Goal: Task Accomplishment & Management: Manage account settings

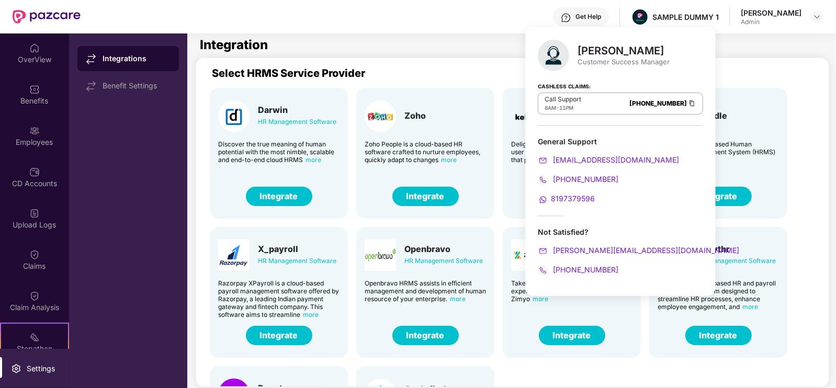
click at [817, 8] on div "[PERSON_NAME] Admin" at bounding box center [782, 17] width 83 height 18
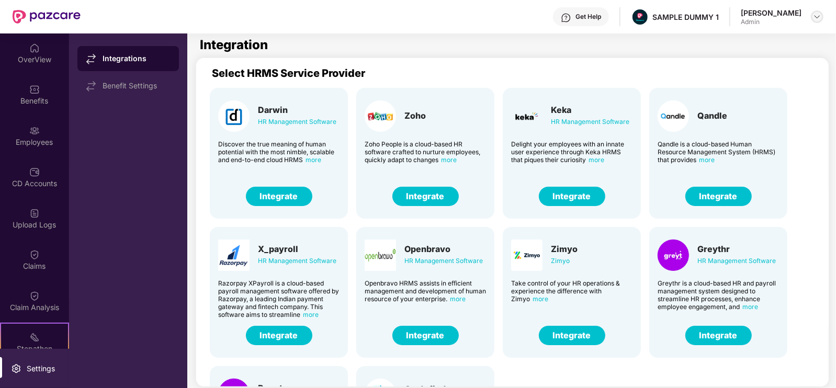
click at [817, 15] on img at bounding box center [817, 17] width 8 height 8
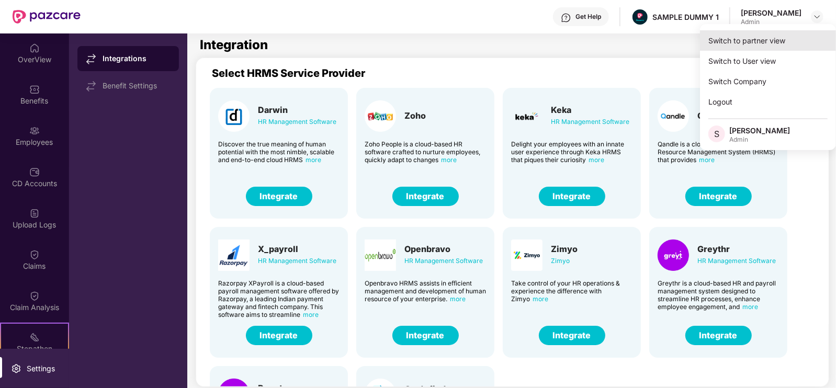
click at [786, 39] on div "Switch to partner view" at bounding box center [768, 40] width 136 height 20
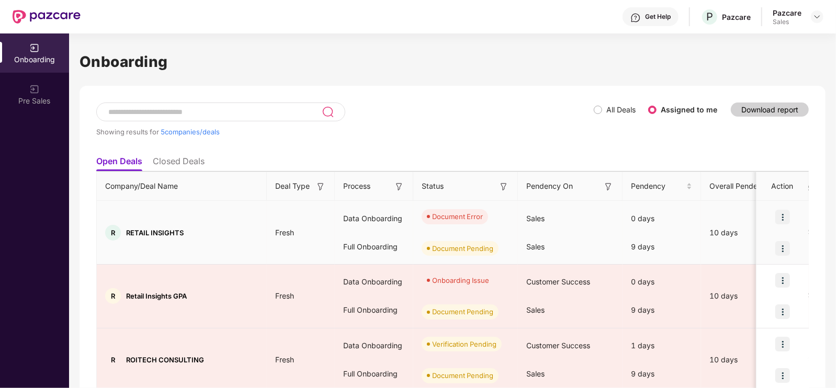
click at [779, 213] on img at bounding box center [782, 217] width 15 height 15
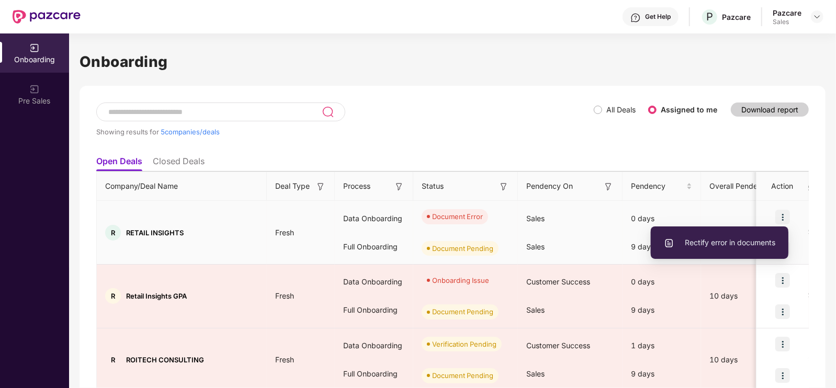
click at [737, 240] on span "Rectify error in documents" at bounding box center [719, 243] width 111 height 12
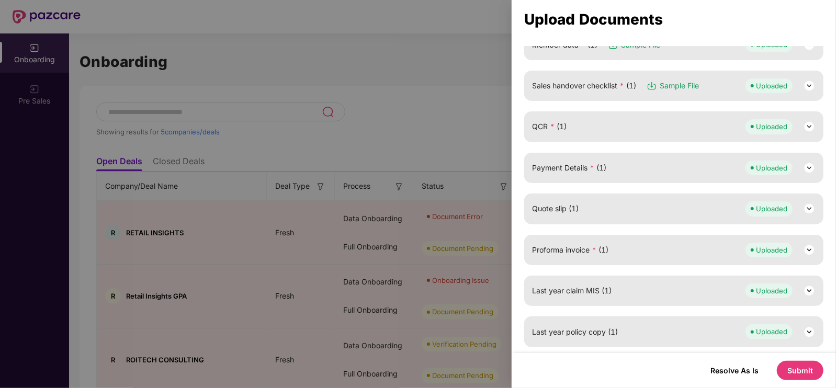
scroll to position [66, 0]
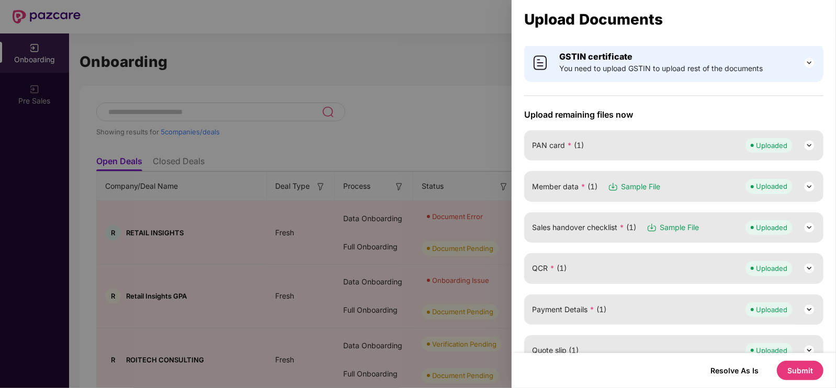
click at [804, 184] on img at bounding box center [809, 187] width 13 height 13
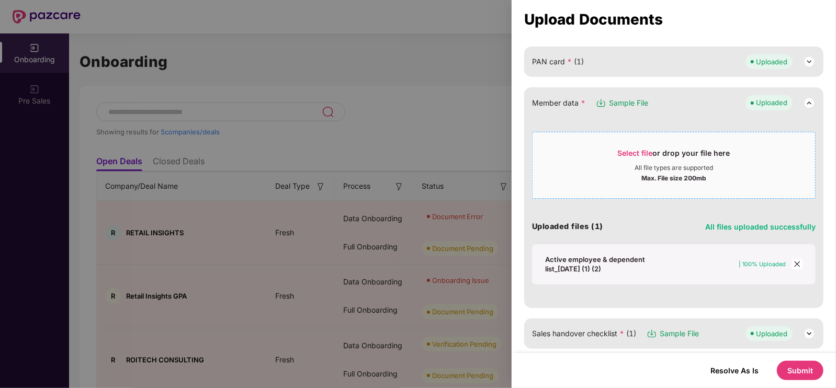
scroll to position [150, 0]
click at [794, 265] on icon "close" at bounding box center [797, 263] width 7 height 7
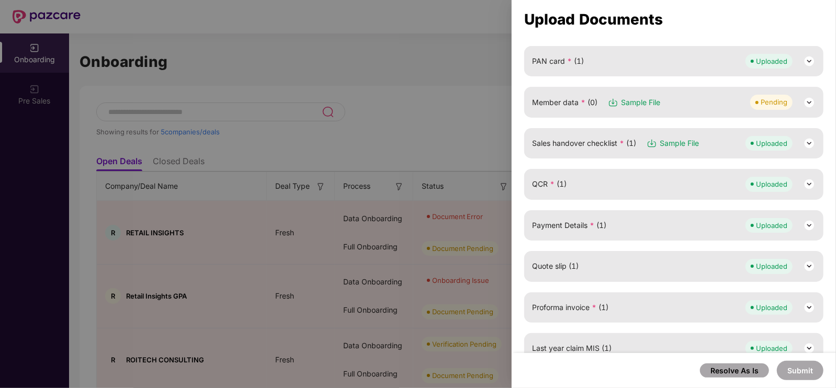
click at [805, 103] on img at bounding box center [809, 102] width 13 height 13
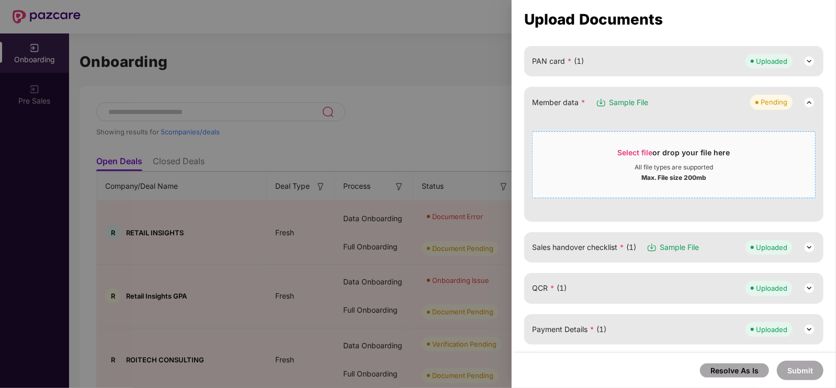
click at [649, 157] on div "Select file or drop your file here" at bounding box center [674, 156] width 112 height 16
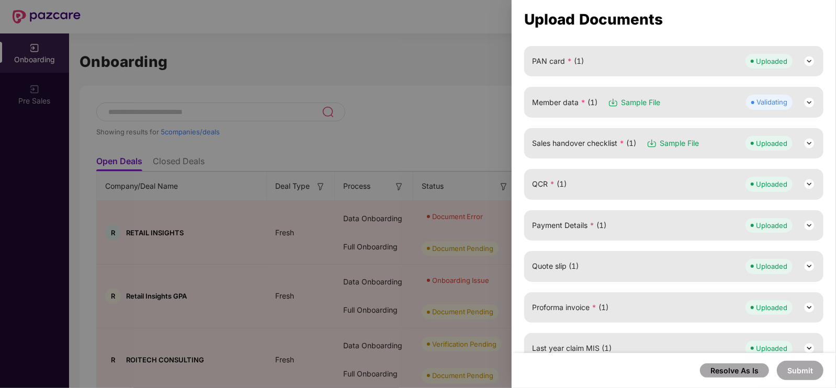
scroll to position [0, 0]
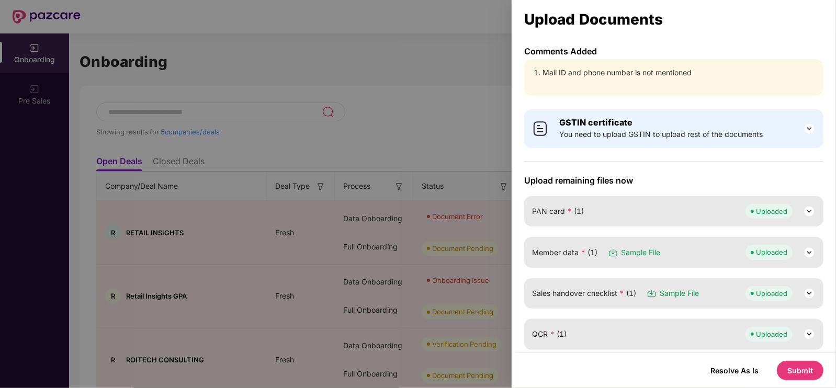
click at [801, 366] on button "Submit" at bounding box center [800, 370] width 47 height 19
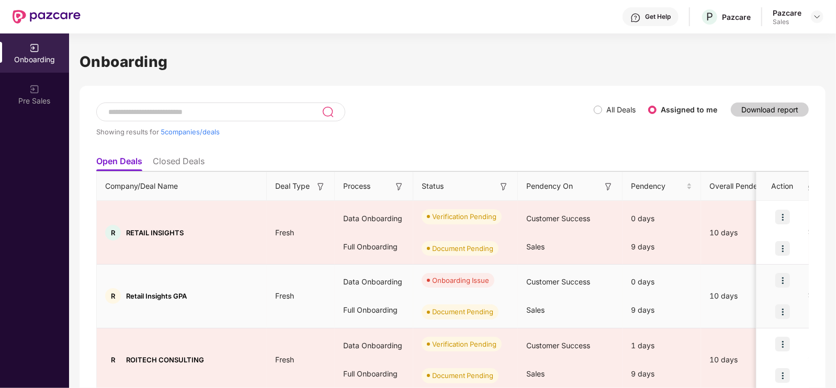
click at [778, 279] on img at bounding box center [782, 280] width 15 height 15
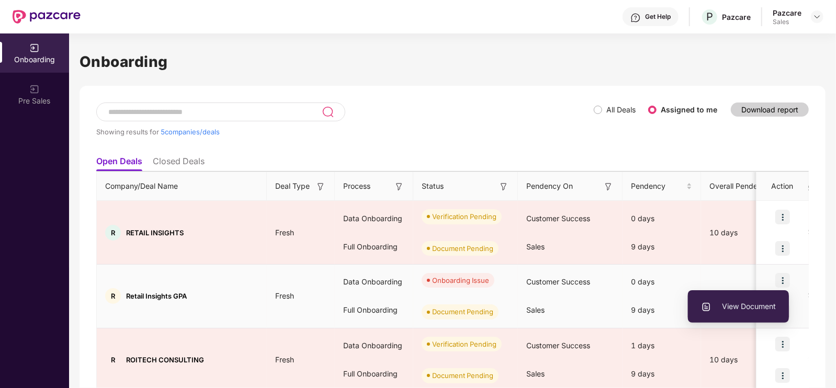
click at [746, 302] on span "View Document" at bounding box center [738, 307] width 75 height 12
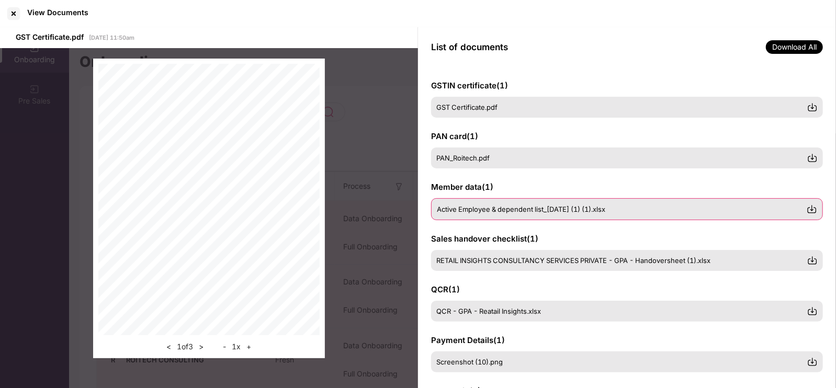
click at [480, 210] on span "Active Employee & dependent list_14-Aug-25 (1) (1).xlsx" at bounding box center [521, 209] width 168 height 8
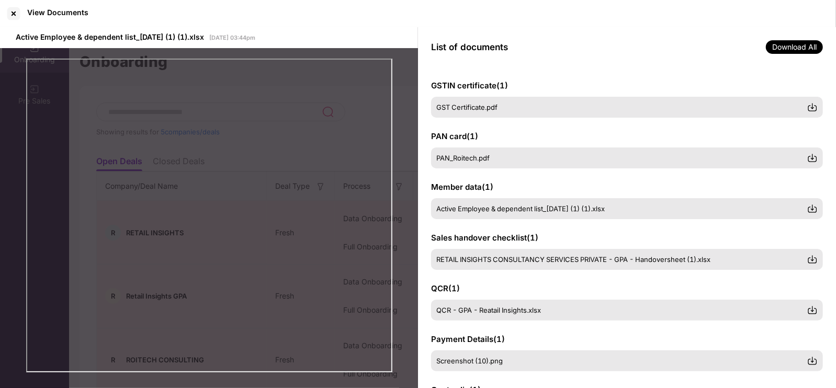
scroll to position [0, 1]
click at [15, 12] on div at bounding box center [13, 13] width 17 height 17
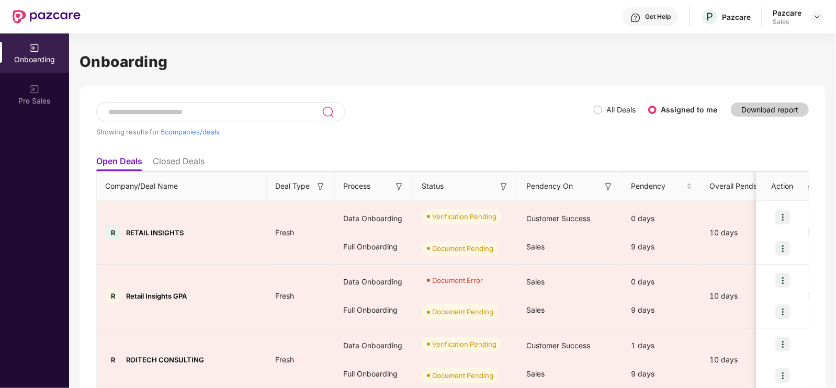
scroll to position [50, 0]
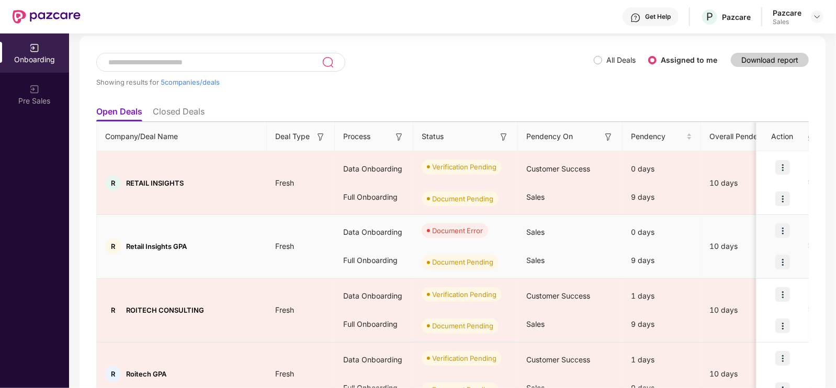
click at [447, 236] on span "Document Error" at bounding box center [455, 230] width 66 height 15
click at [786, 235] on img at bounding box center [782, 230] width 15 height 15
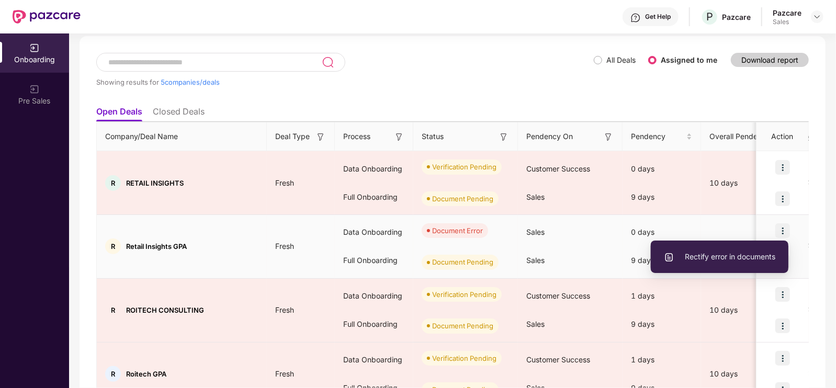
click at [723, 257] on span "Rectify error in documents" at bounding box center [719, 257] width 111 height 12
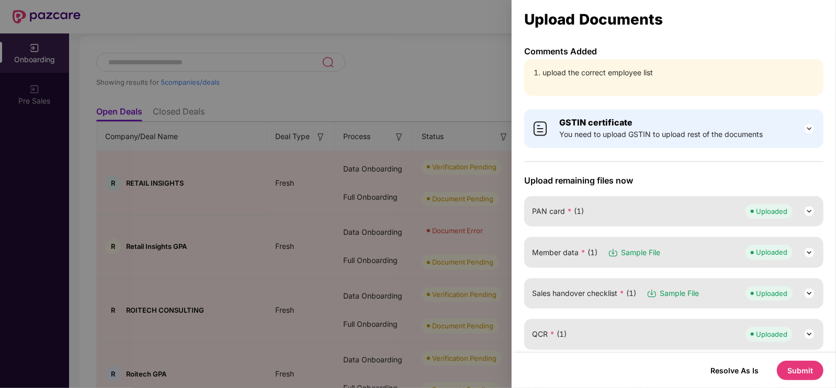
click at [808, 250] on img at bounding box center [809, 252] width 13 height 13
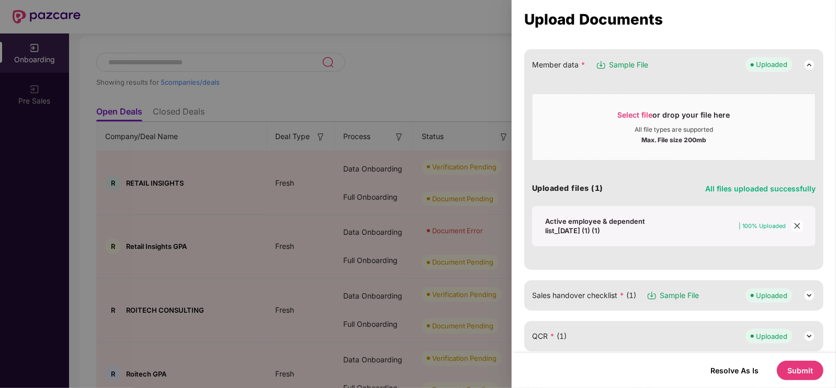
scroll to position [188, 0]
click at [798, 226] on icon "close" at bounding box center [797, 225] width 7 height 7
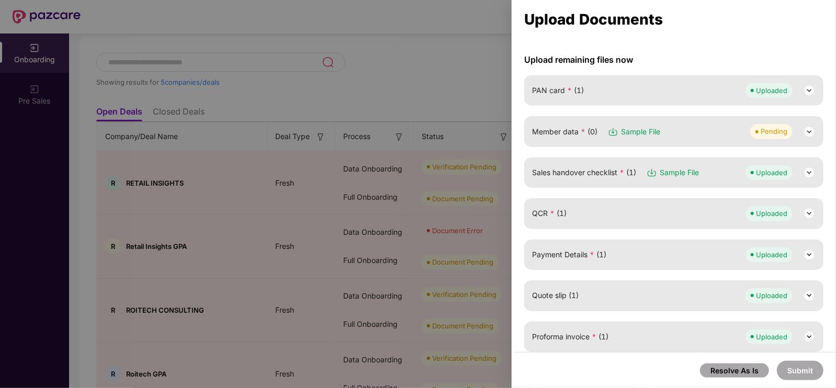
scroll to position [120, 0]
click at [808, 129] on img at bounding box center [809, 133] width 13 height 13
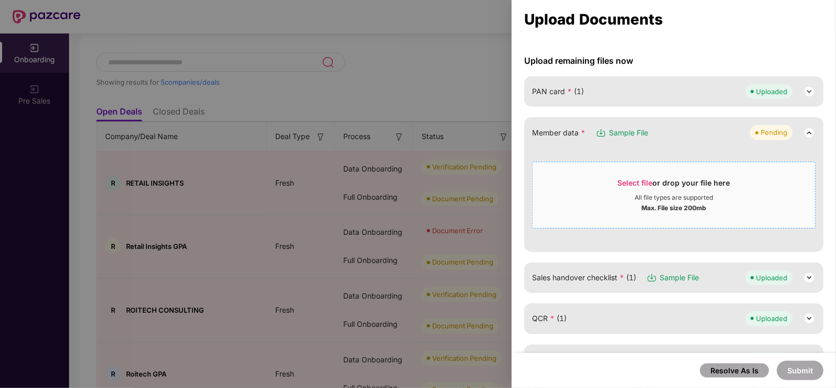
click at [654, 187] on div "Select file or drop your file here" at bounding box center [674, 186] width 112 height 16
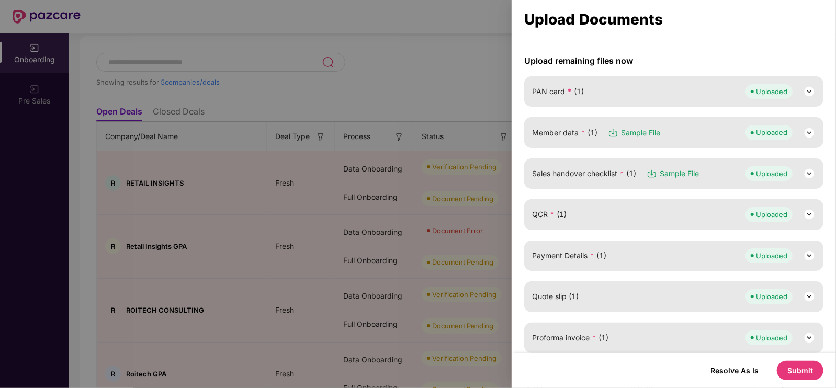
click at [790, 370] on button "Submit" at bounding box center [800, 370] width 47 height 19
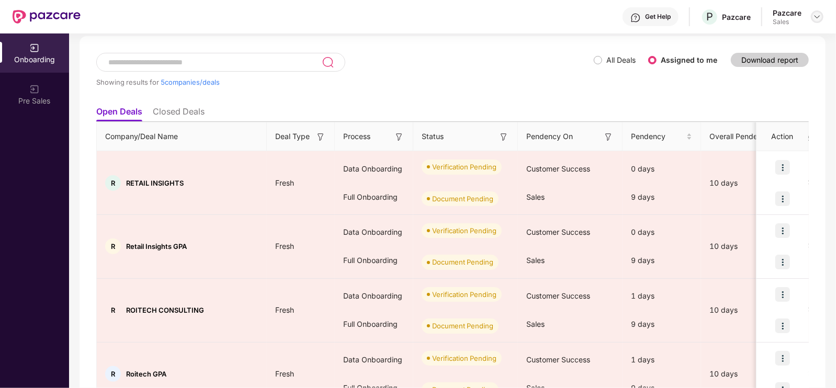
click at [818, 15] on img at bounding box center [817, 17] width 8 height 8
click at [816, 17] on img at bounding box center [817, 17] width 8 height 8
click at [810, 19] on div "Pazcare Sales" at bounding box center [798, 17] width 51 height 18
click at [815, 19] on img at bounding box center [817, 17] width 8 height 8
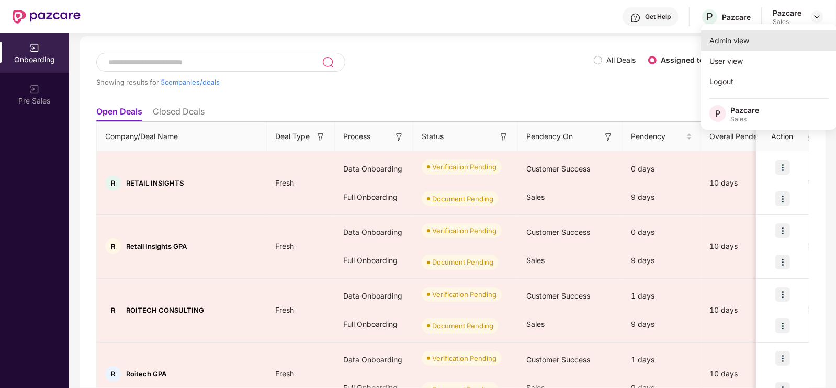
click at [784, 41] on div "Admin view" at bounding box center [769, 40] width 136 height 20
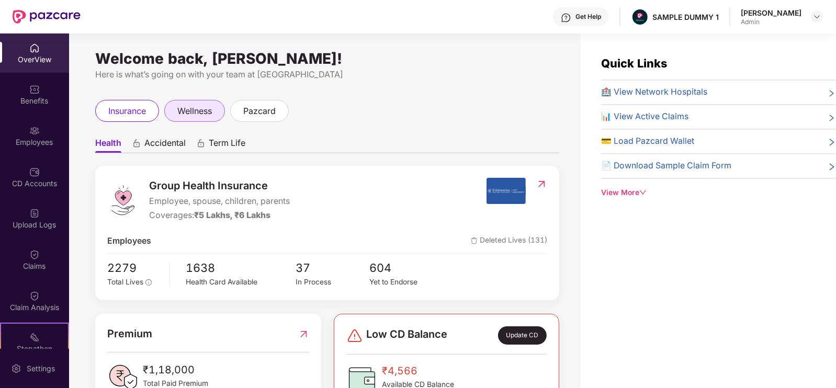
click at [206, 110] on span "wellness" at bounding box center [194, 111] width 35 height 13
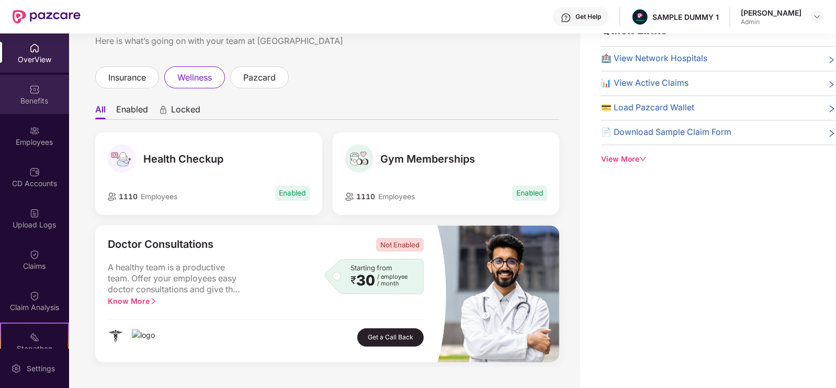
click at [29, 101] on div "Benefits" at bounding box center [34, 101] width 69 height 10
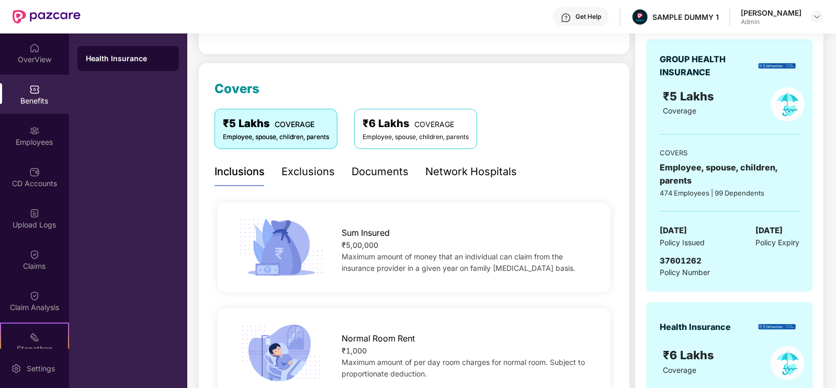
scroll to position [107, 0]
click at [306, 176] on div "Exclusions" at bounding box center [308, 172] width 53 height 16
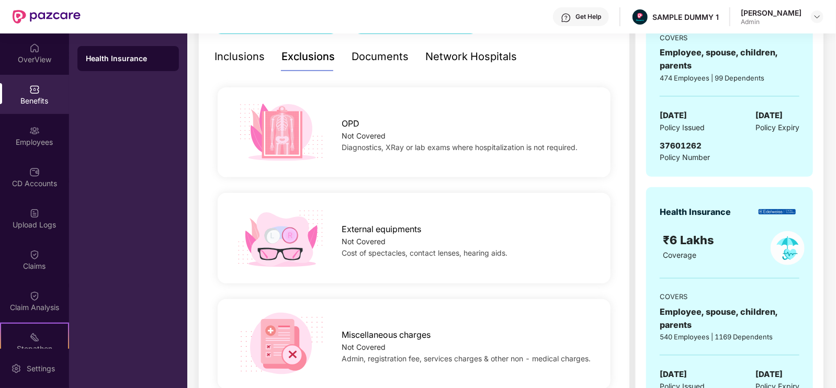
scroll to position [222, 0]
click at [373, 53] on div "Documents" at bounding box center [380, 57] width 57 height 16
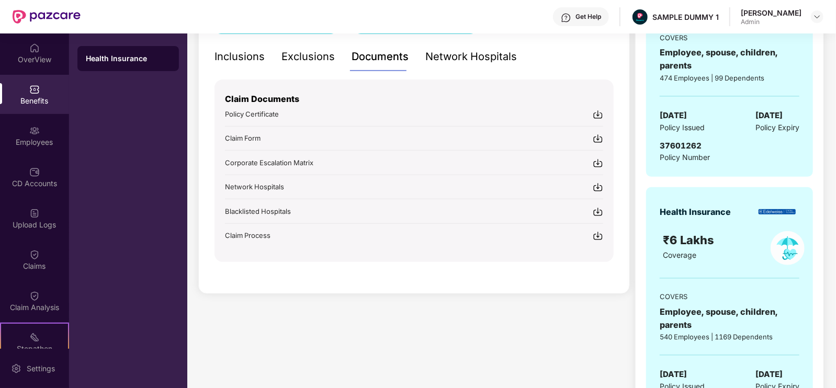
click at [440, 64] on div "Network Hospitals" at bounding box center [471, 56] width 92 height 29
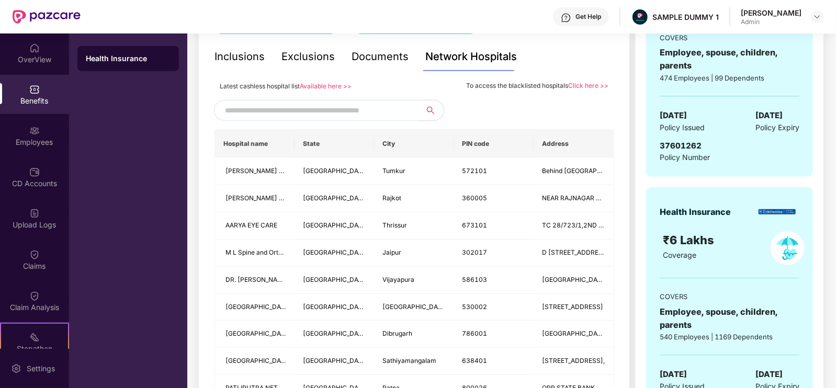
click at [381, 109] on input "text" at bounding box center [314, 111] width 179 height 16
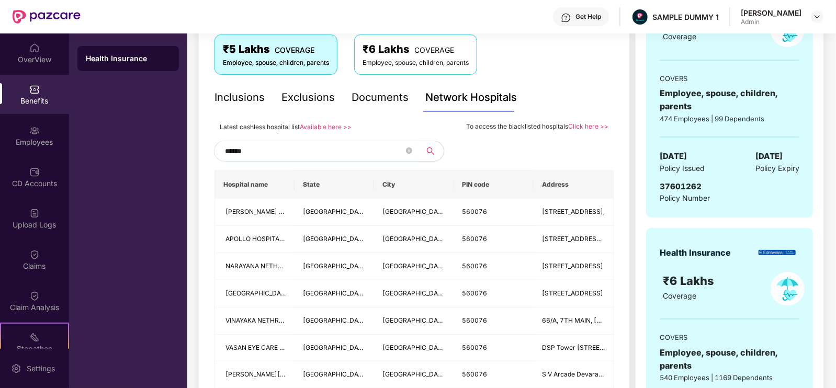
scroll to position [218, 0]
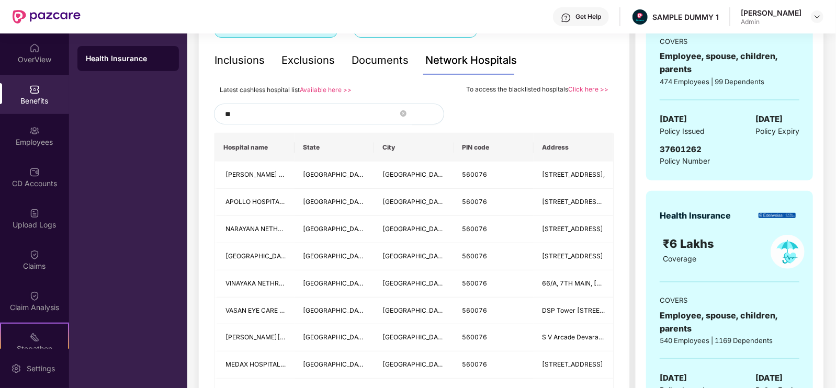
type input "*"
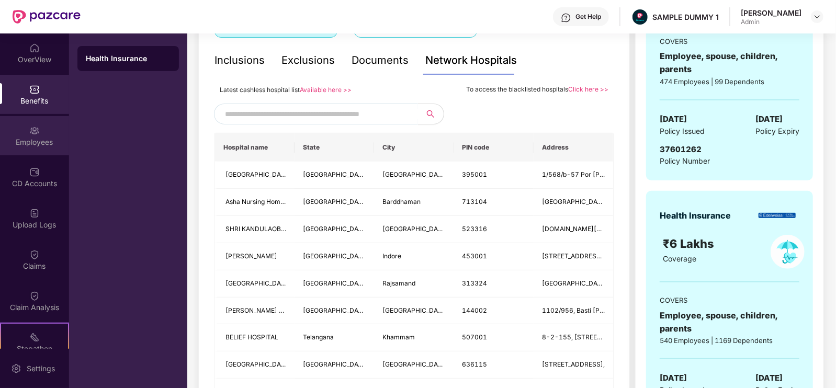
click at [29, 150] on div "Employees" at bounding box center [34, 135] width 69 height 39
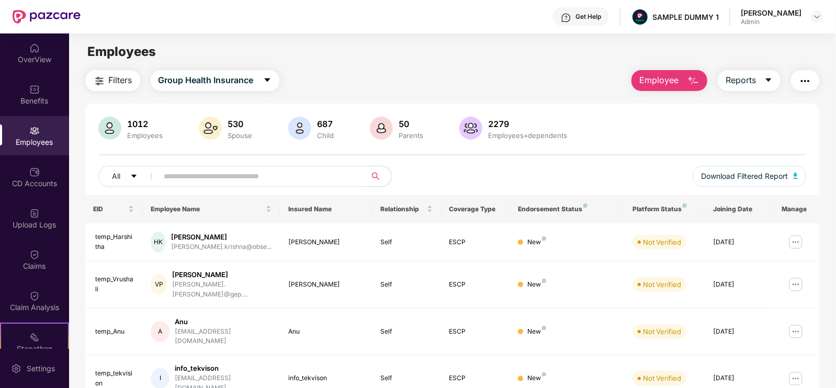
click at [659, 91] on button "Employee" at bounding box center [670, 80] width 76 height 21
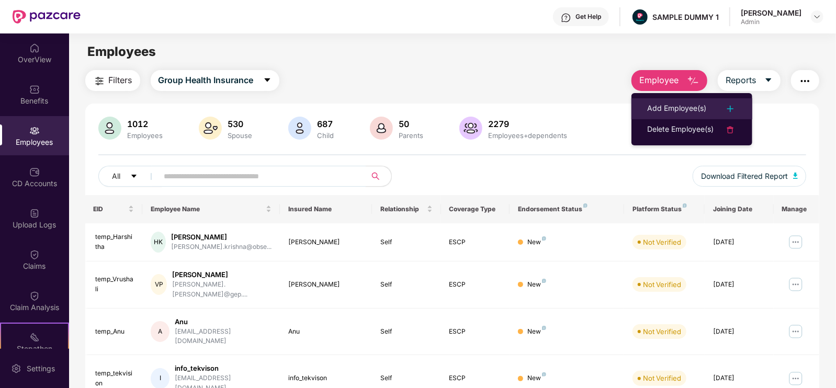
click at [665, 103] on div "Add Employee(s)" at bounding box center [676, 109] width 59 height 13
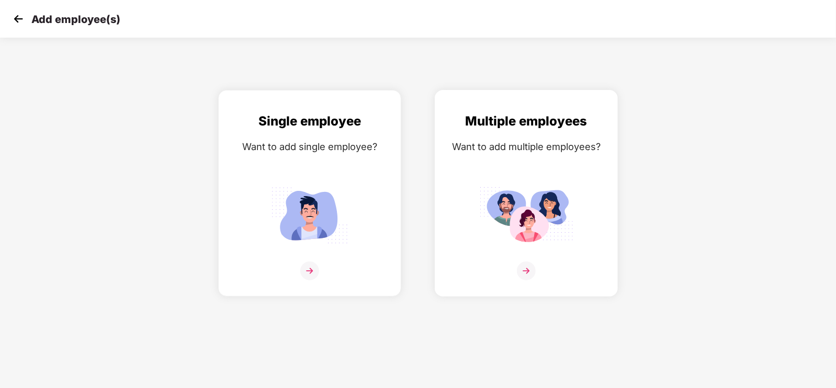
click at [544, 176] on div "Multiple employees Want to add multiple employees?" at bounding box center [526, 202] width 161 height 182
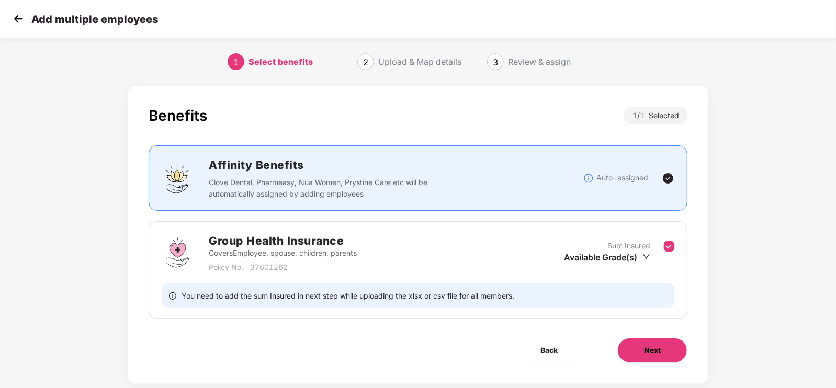
click at [658, 345] on span "Next" at bounding box center [652, 351] width 17 height 12
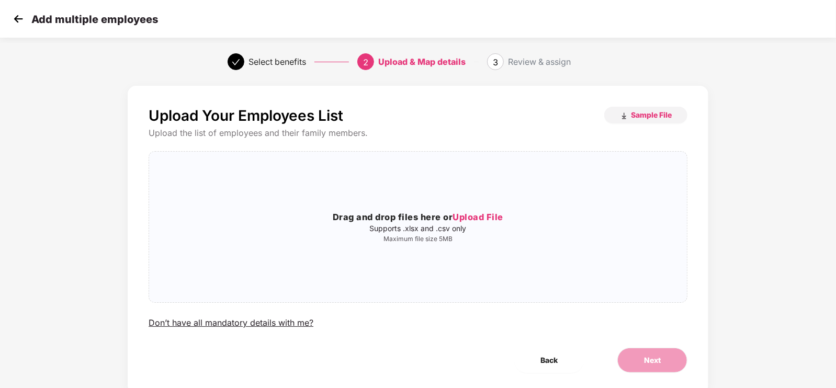
click at [24, 25] on img at bounding box center [18, 19] width 16 height 16
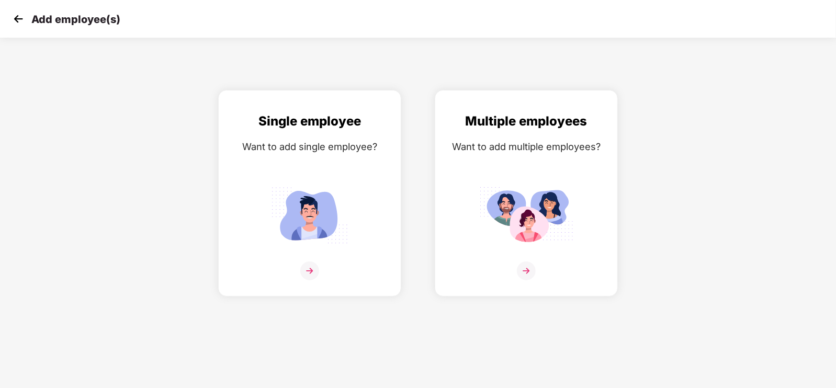
click at [24, 25] on img at bounding box center [18, 19] width 16 height 16
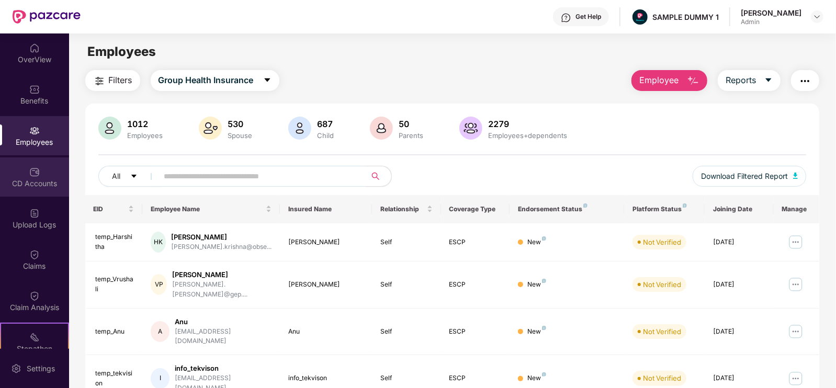
click at [50, 180] on div "CD Accounts" at bounding box center [34, 183] width 69 height 10
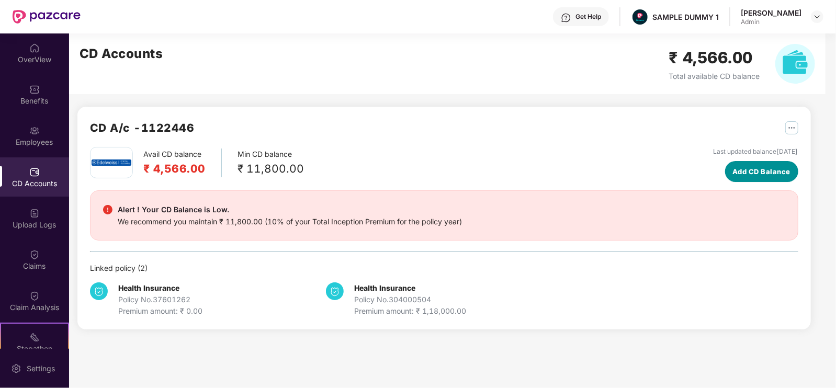
click at [733, 174] on span "Add CD Balance" at bounding box center [762, 171] width 58 height 10
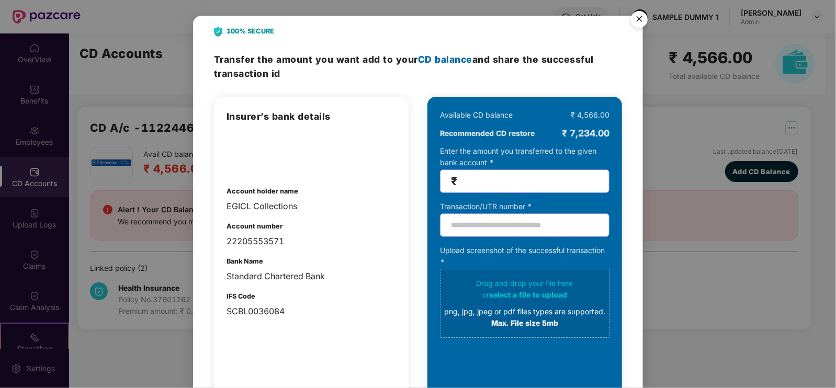
click at [636, 19] on img "Close" at bounding box center [639, 20] width 29 height 29
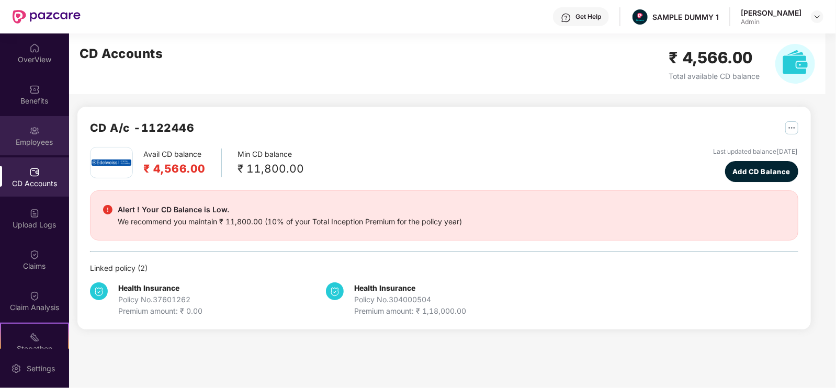
click at [44, 133] on div "Employees" at bounding box center [34, 135] width 69 height 39
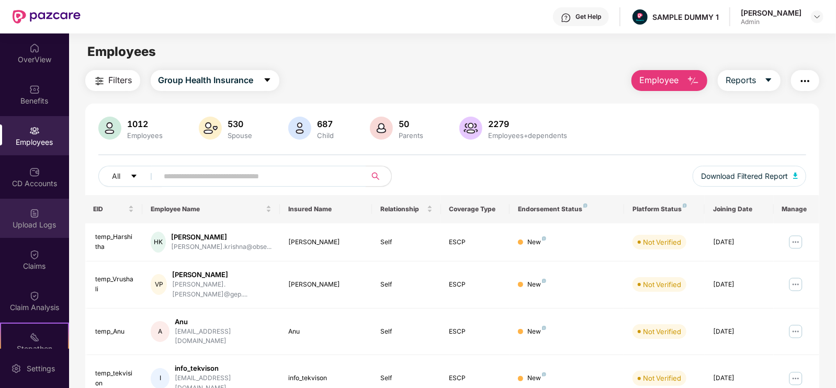
click at [24, 226] on div "Upload Logs" at bounding box center [34, 225] width 69 height 10
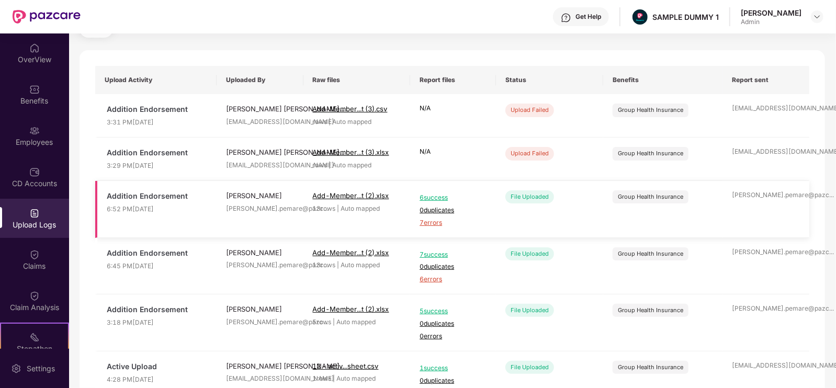
scroll to position [56, 0]
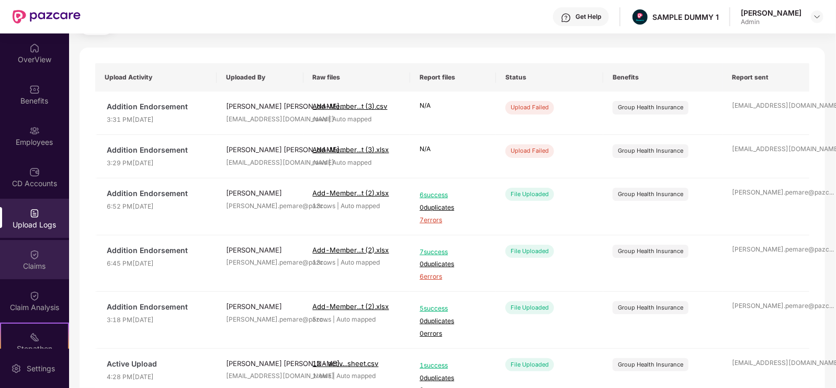
click at [59, 260] on div "Claims" at bounding box center [34, 259] width 69 height 39
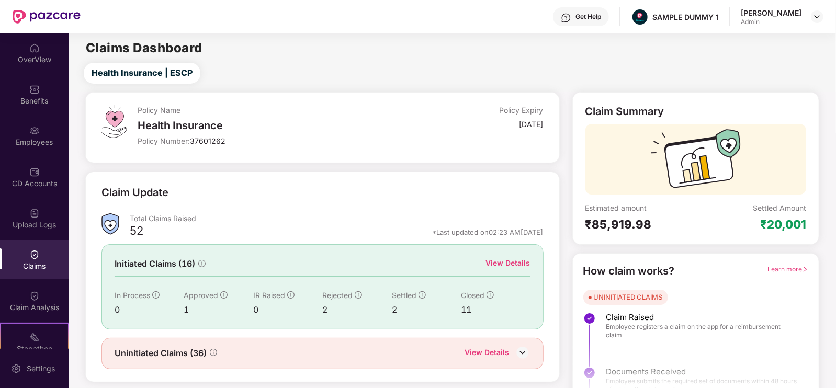
scroll to position [21, 0]
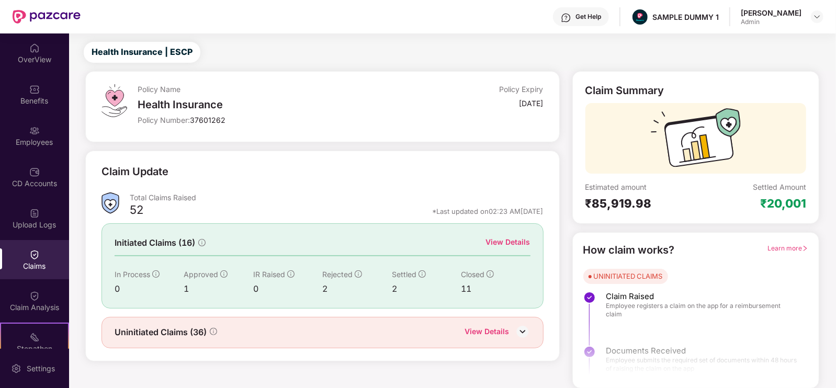
click at [501, 242] on div "View Details" at bounding box center [508, 243] width 44 height 12
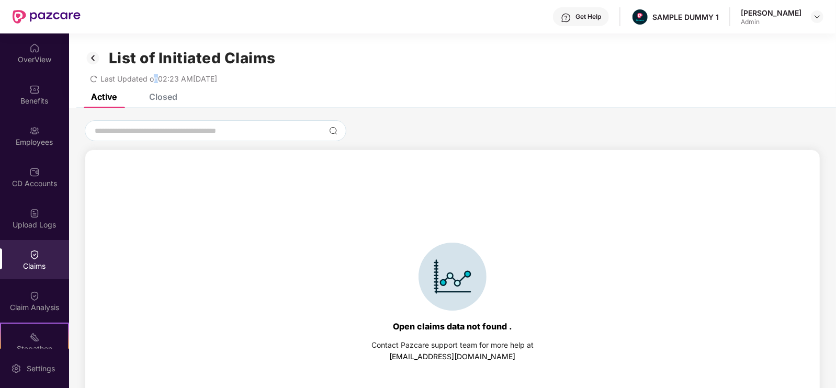
drag, startPoint x: 298, startPoint y: 155, endPoint x: 155, endPoint y: 90, distance: 156.9
click at [155, 90] on div "List of Initiated Claims Last Updated on 02:23 AM[DATE]" at bounding box center [452, 63] width 767 height 60
click at [163, 99] on div "Closed" at bounding box center [163, 97] width 28 height 10
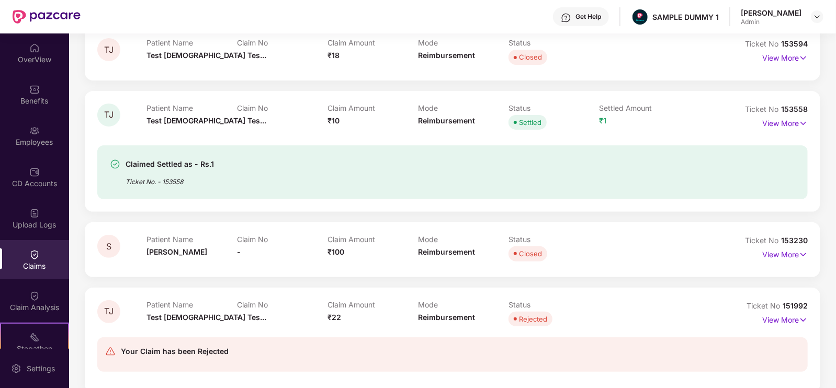
scroll to position [191, 0]
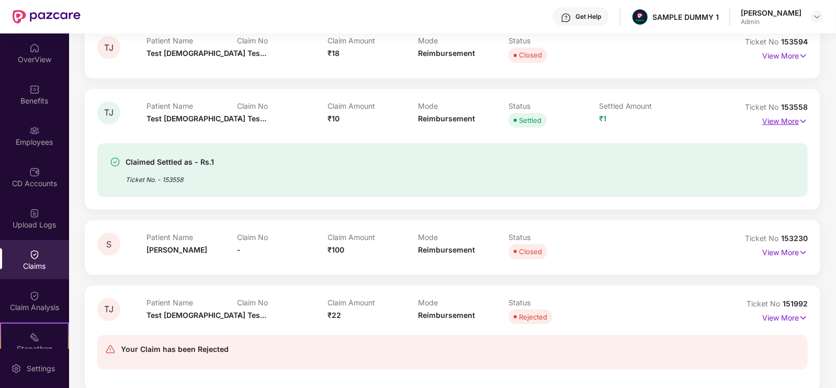
click at [793, 126] on p "View More" at bounding box center [785, 120] width 46 height 14
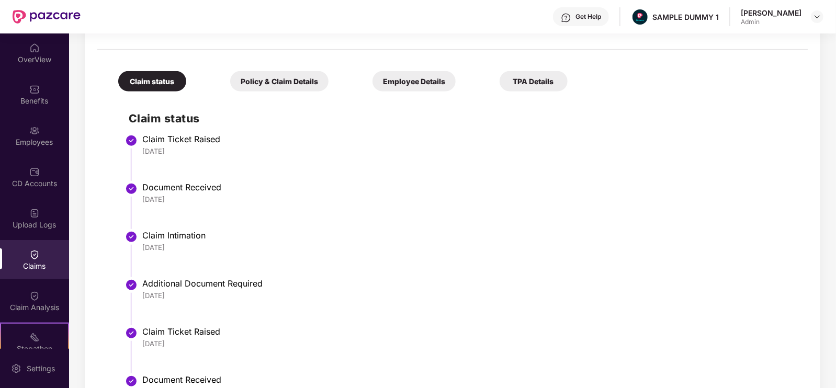
scroll to position [385, 0]
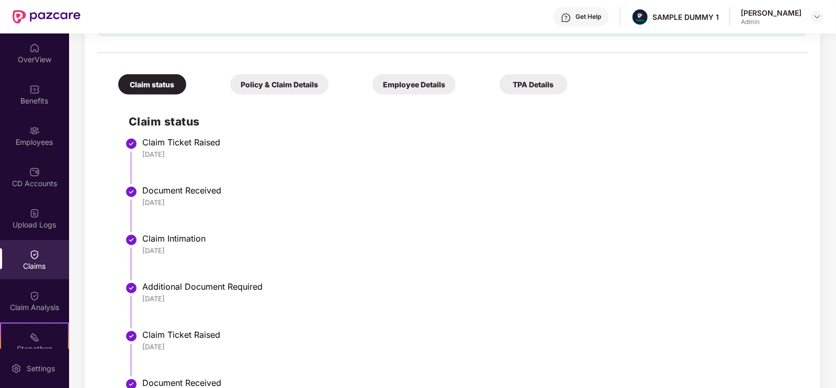
drag, startPoint x: 449, startPoint y: 209, endPoint x: 264, endPoint y: 78, distance: 226.5
click at [264, 78] on div "Policy & Claim Details" at bounding box center [279, 84] width 98 height 20
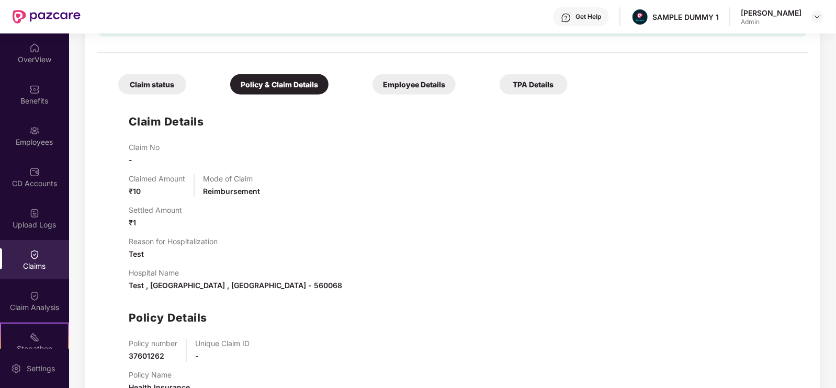
click at [373, 89] on div "Employee Details" at bounding box center [414, 84] width 83 height 20
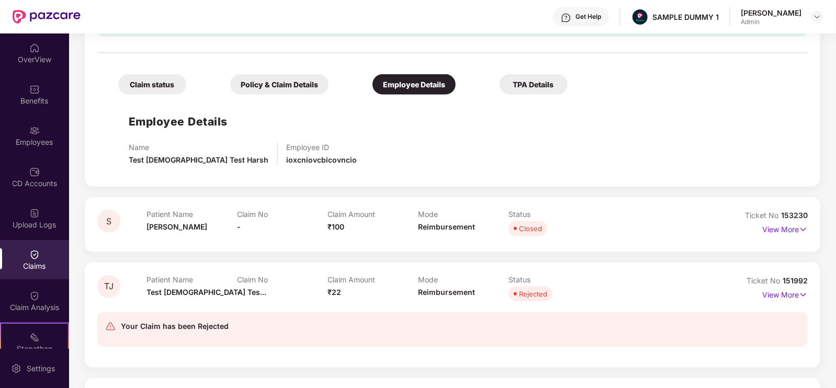
click at [500, 87] on div "TPA Details" at bounding box center [534, 84] width 68 height 20
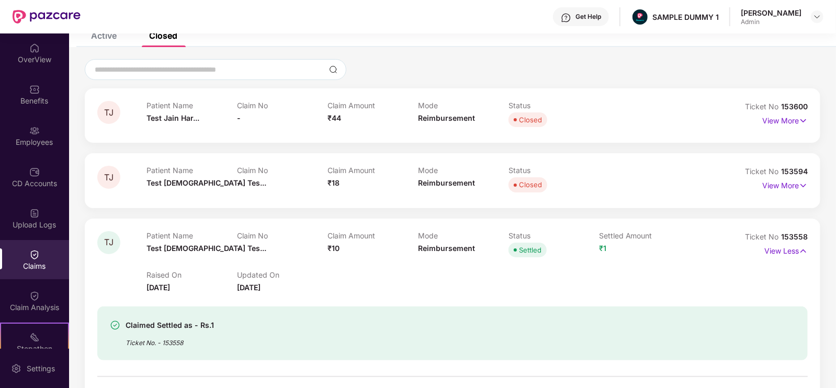
scroll to position [0, 0]
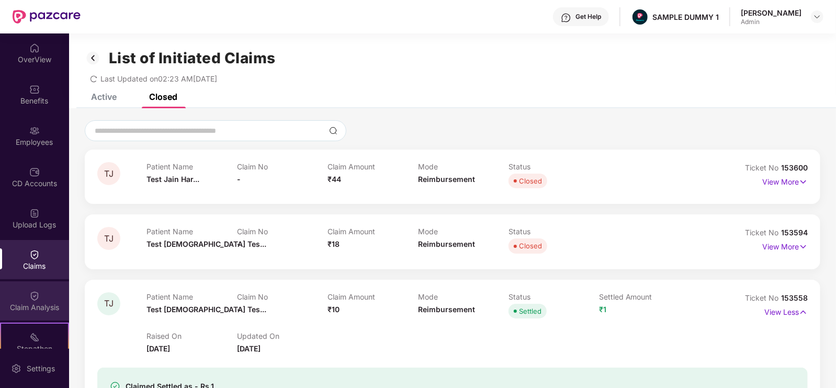
click at [40, 303] on div "Claim Analysis" at bounding box center [34, 307] width 69 height 10
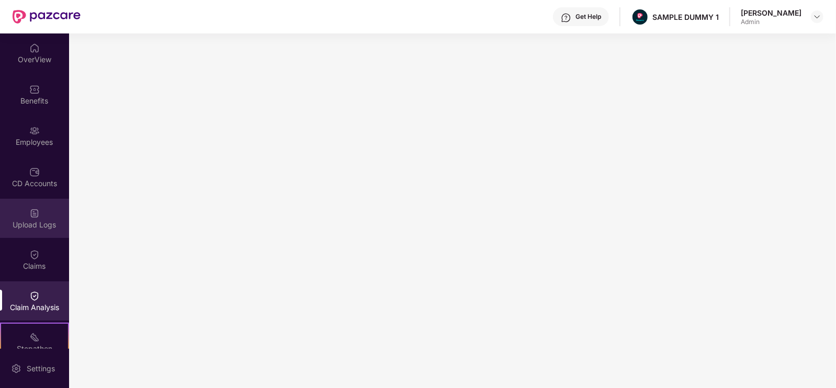
scroll to position [139, 0]
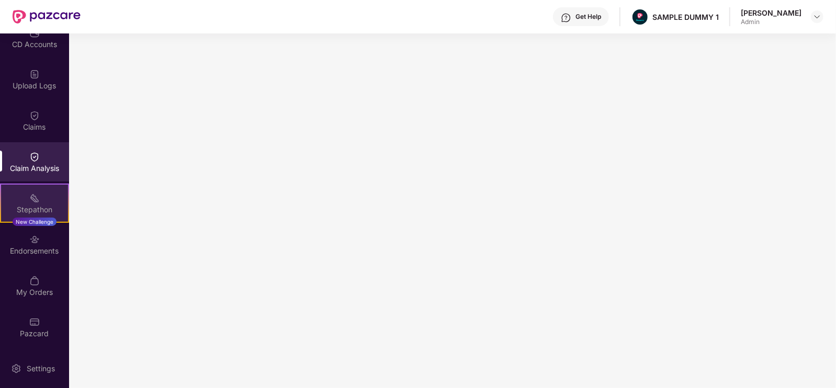
click at [25, 208] on div "Stepathon" at bounding box center [34, 210] width 67 height 10
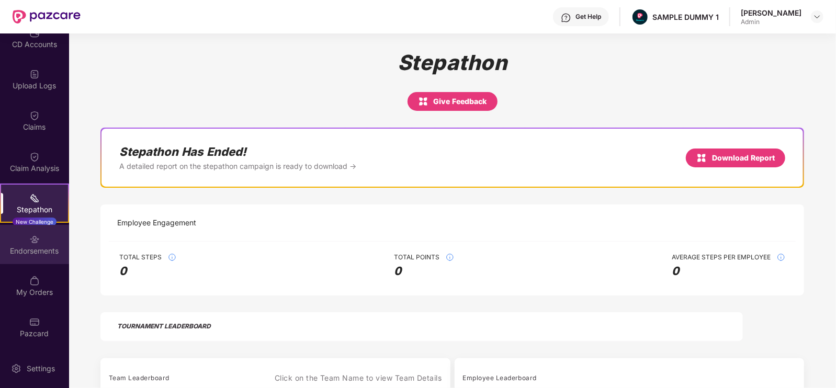
click at [44, 246] on div "Endorsements" at bounding box center [34, 251] width 69 height 10
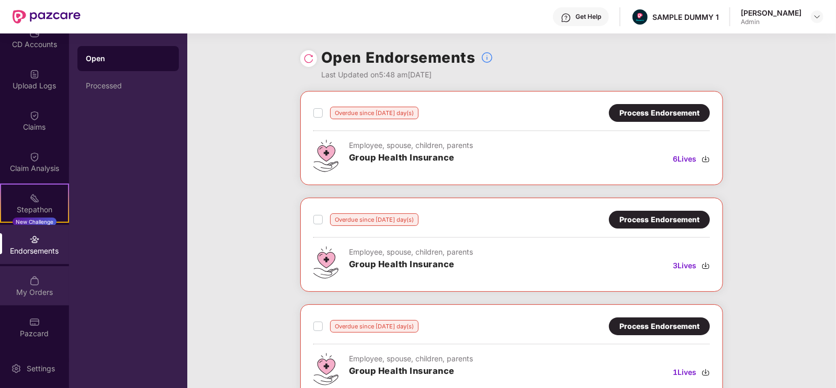
click at [35, 287] on div "My Orders" at bounding box center [34, 292] width 69 height 10
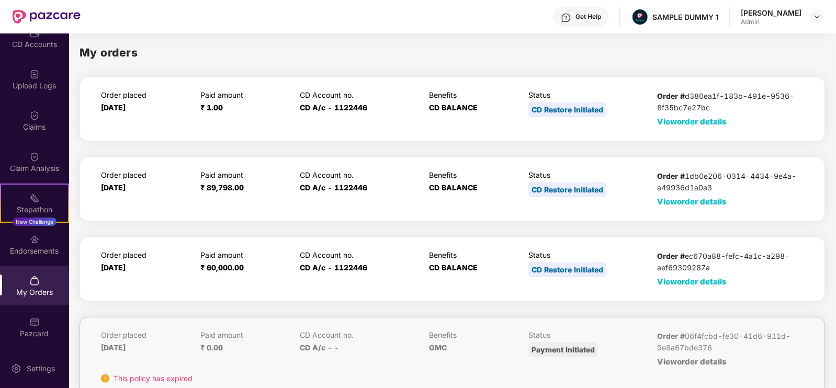
click at [674, 279] on span "View order details" at bounding box center [692, 282] width 70 height 10
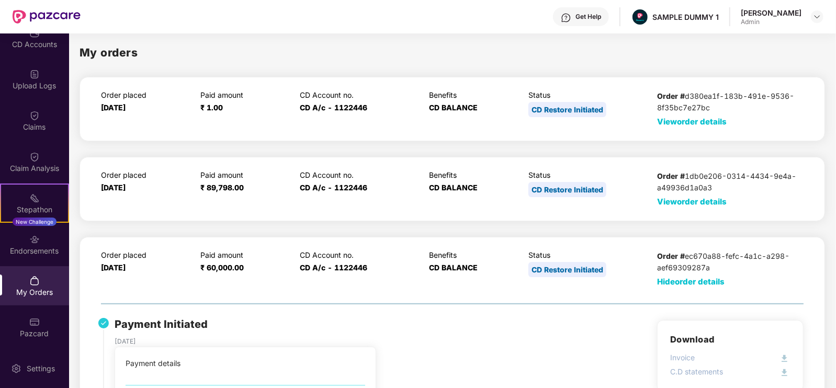
scroll to position [167, 0]
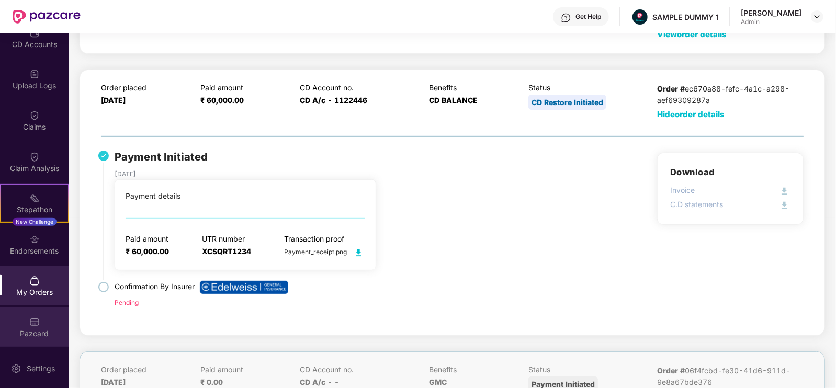
click at [26, 334] on div "Pazcard" at bounding box center [34, 334] width 69 height 10
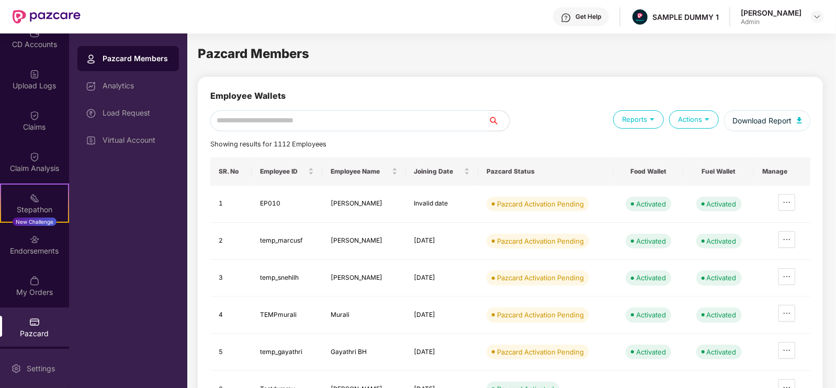
click at [44, 369] on div "Settings" at bounding box center [41, 369] width 35 height 10
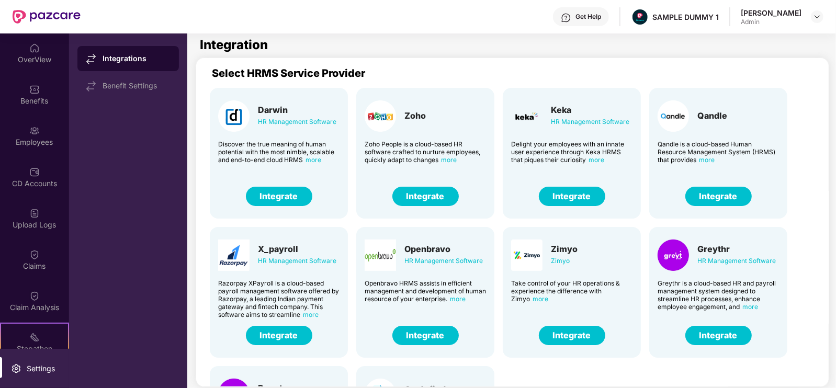
click at [601, 19] on div "Get Help" at bounding box center [589, 17] width 26 height 8
